Goal: Task Accomplishment & Management: Manage account settings

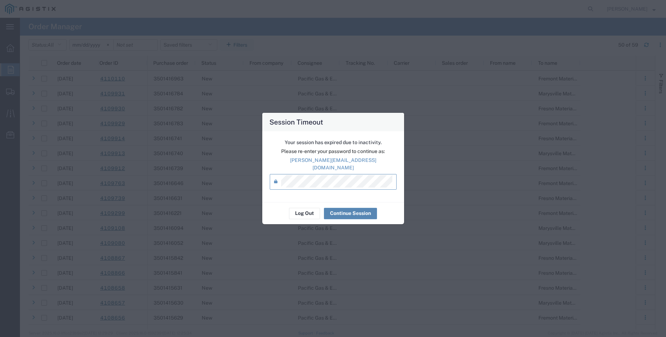
click at [343, 214] on button "Continue Session" at bounding box center [350, 213] width 53 height 11
